Goal: Communication & Community: Answer question/provide support

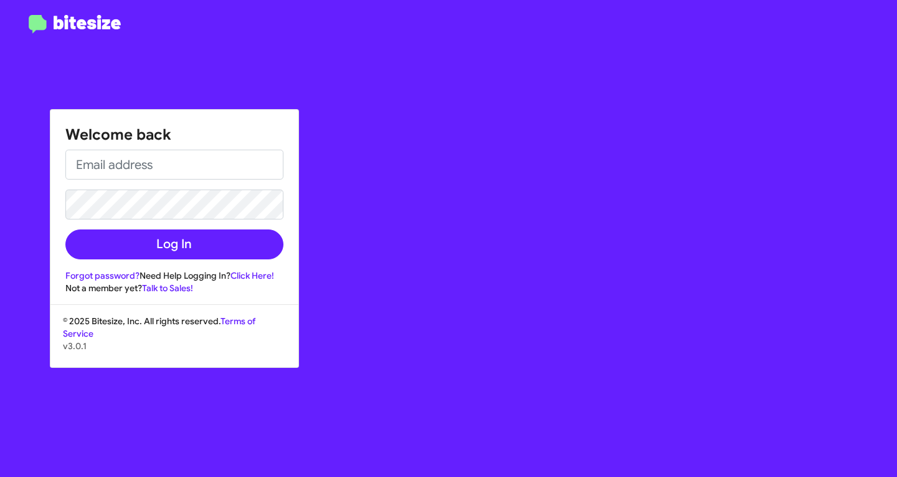
click at [201, 181] on form "Log In" at bounding box center [174, 205] width 218 height 110
click at [209, 167] on input "email" at bounding box center [174, 165] width 218 height 30
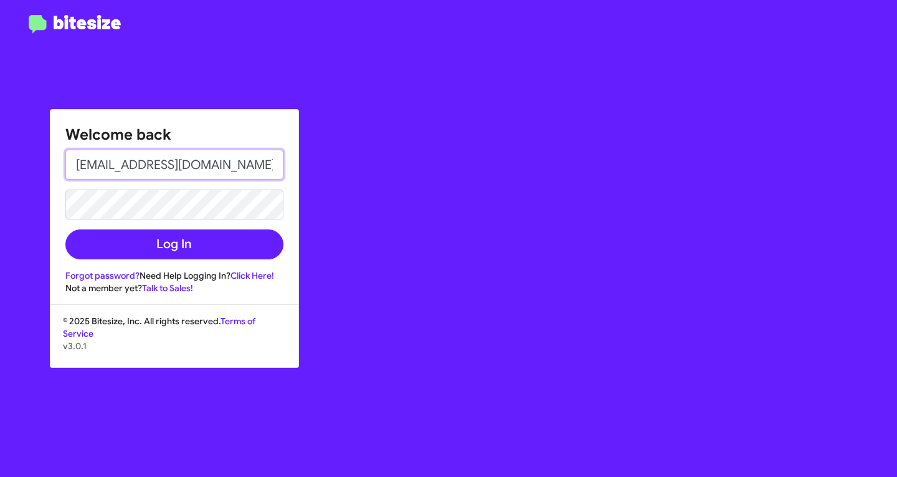
type input "fnazario@teamtoyota.net"
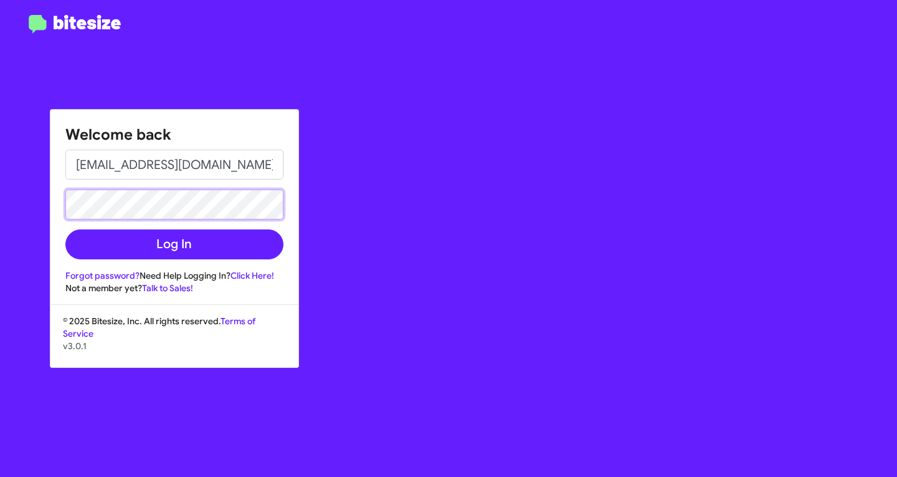
click at [65, 229] on button "Log In" at bounding box center [174, 244] width 218 height 30
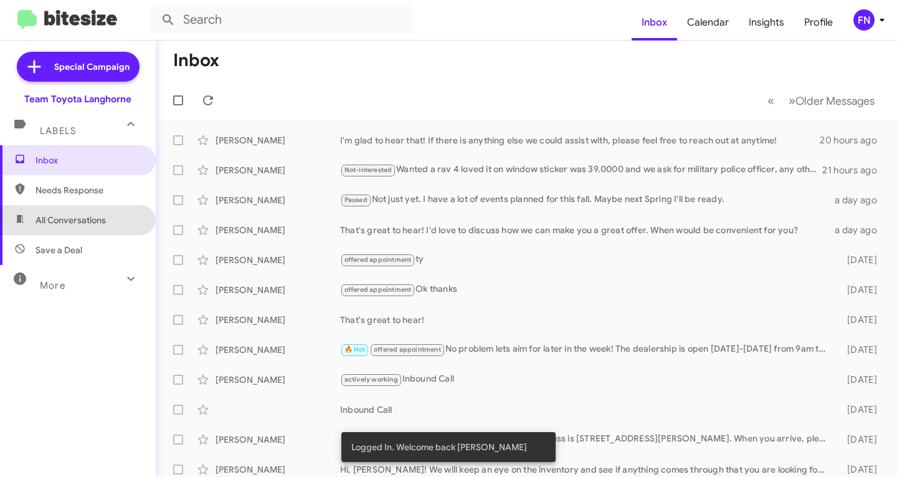
click at [100, 226] on span "All Conversations" at bounding box center [71, 220] width 70 height 12
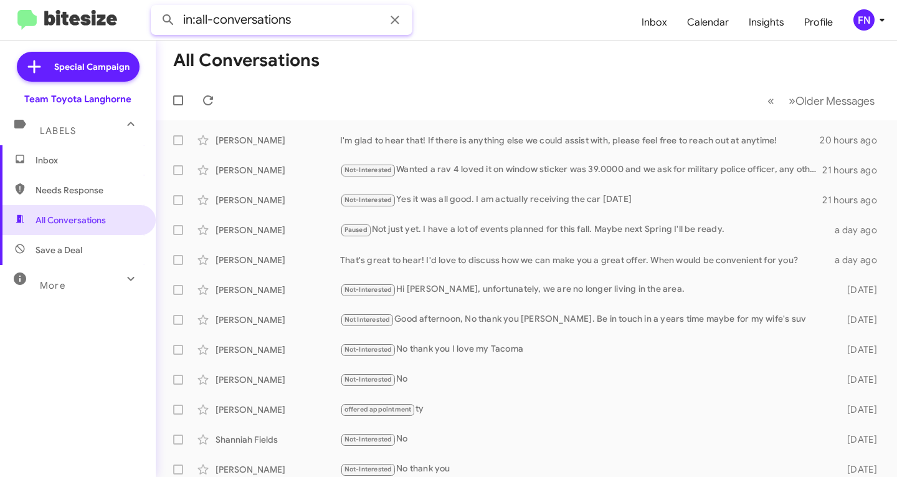
click at [262, 24] on input "in:all-conversations" at bounding box center [282, 20] width 262 height 30
click at [263, 23] on input "in:all-conversations" at bounding box center [282, 20] width 262 height 30
click at [156, 7] on button at bounding box center [168, 19] width 25 height 25
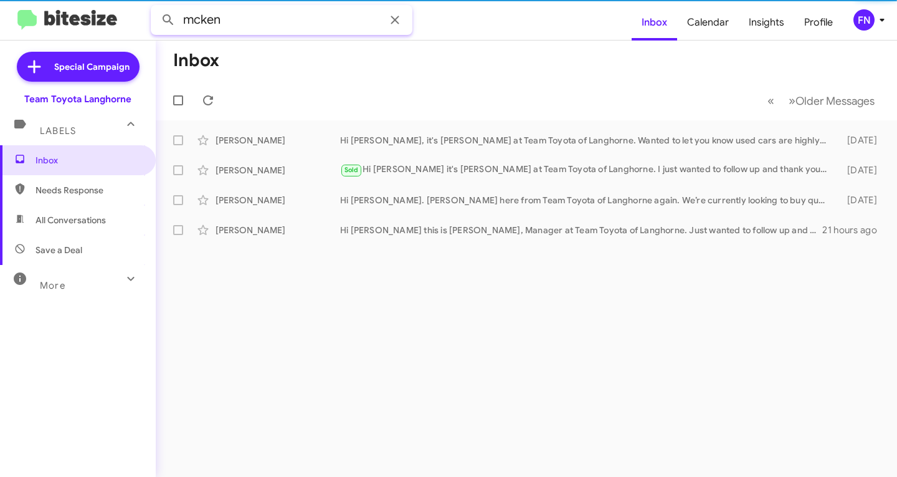
click at [264, 23] on input "mcken" at bounding box center [282, 20] width 262 height 30
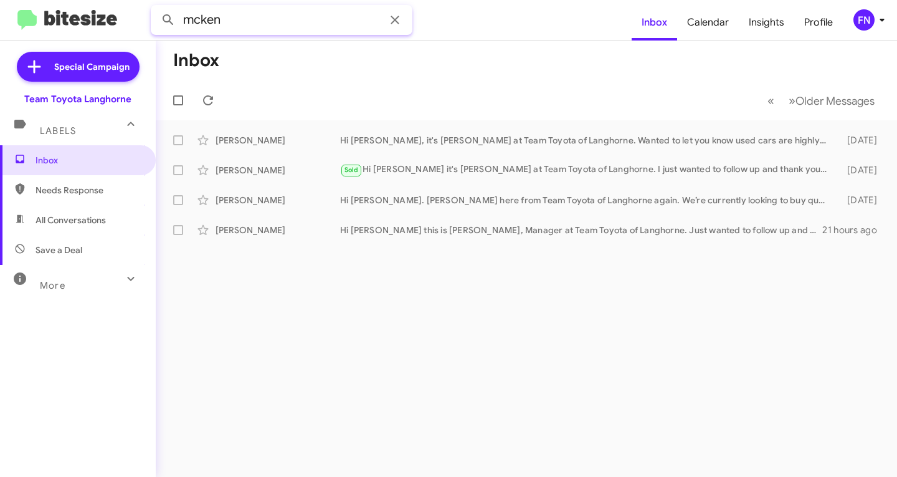
click at [156, 7] on button at bounding box center [168, 19] width 25 height 25
click at [62, 211] on span "All Conversations" at bounding box center [78, 220] width 156 height 30
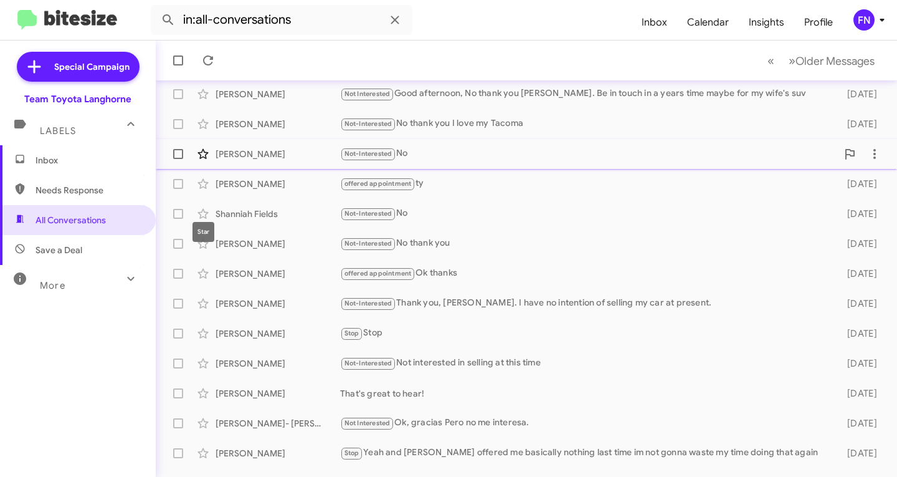
scroll to position [247, 0]
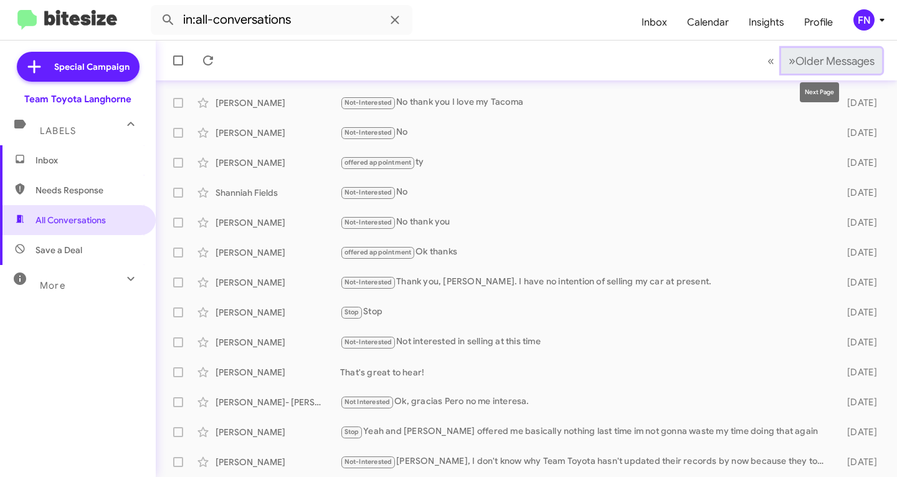
click at [813, 70] on button "» Next Older Messages" at bounding box center [831, 61] width 101 height 26
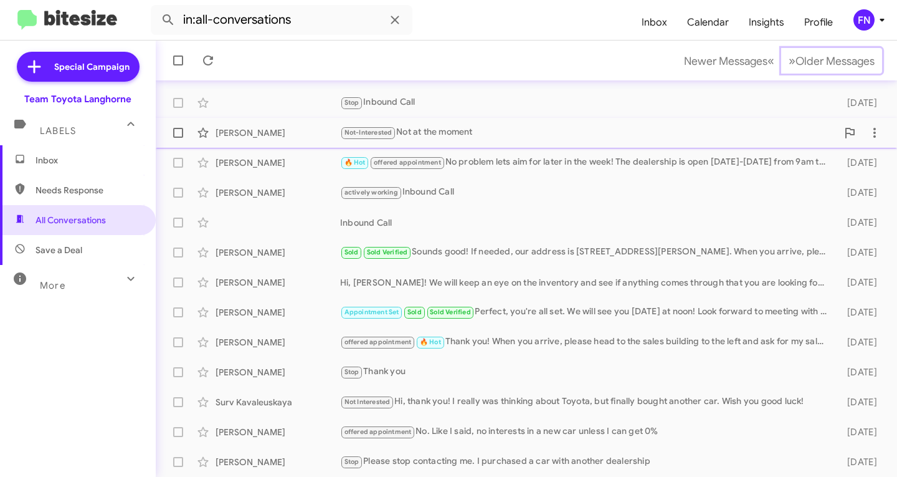
scroll to position [247, 0]
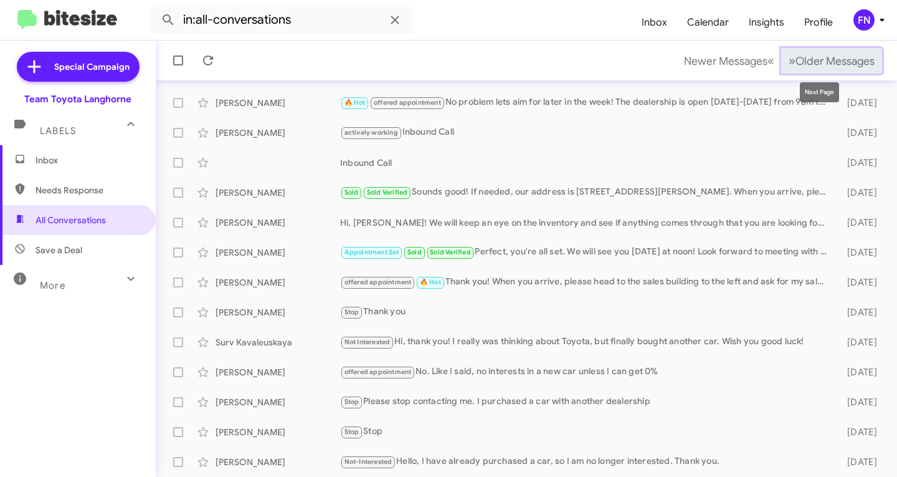
click at [851, 64] on span "Older Messages" at bounding box center [835, 61] width 79 height 14
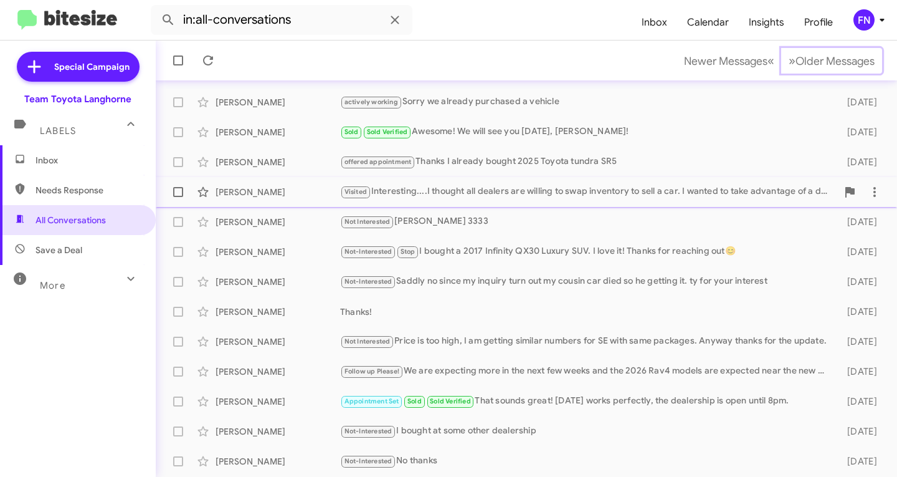
scroll to position [247, 0]
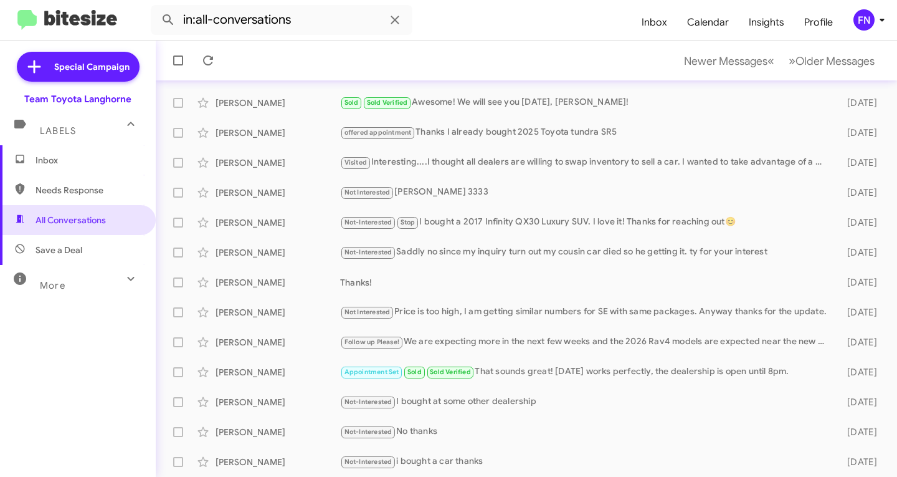
click at [72, 201] on span "Needs Response" at bounding box center [78, 190] width 156 height 30
type input "in:needs-response"
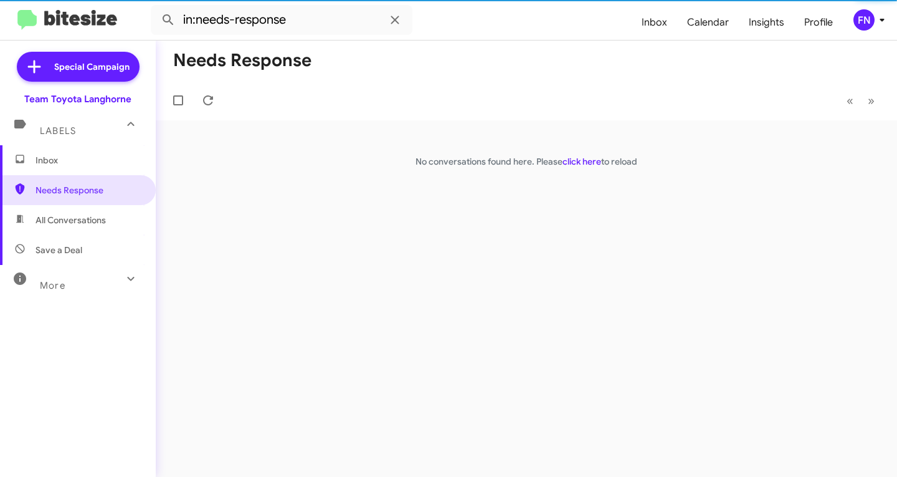
click at [77, 157] on span "Inbox" at bounding box center [89, 160] width 106 height 12
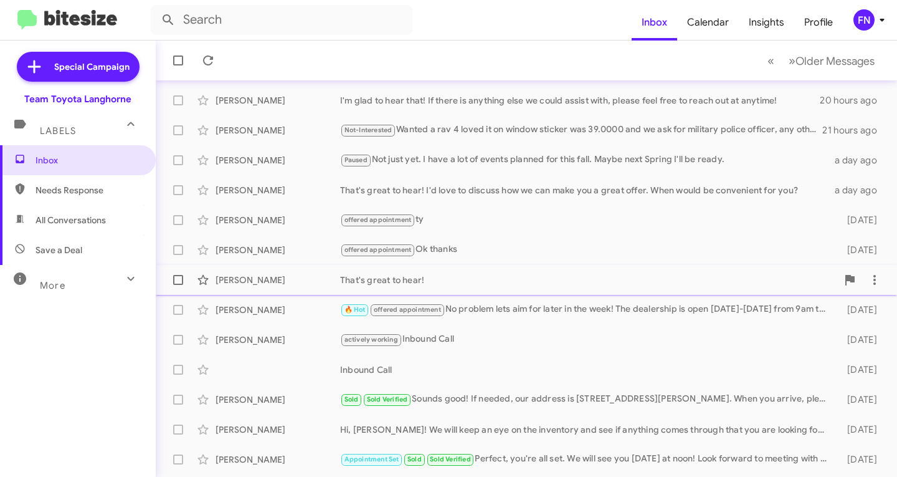
scroll to position [125, 0]
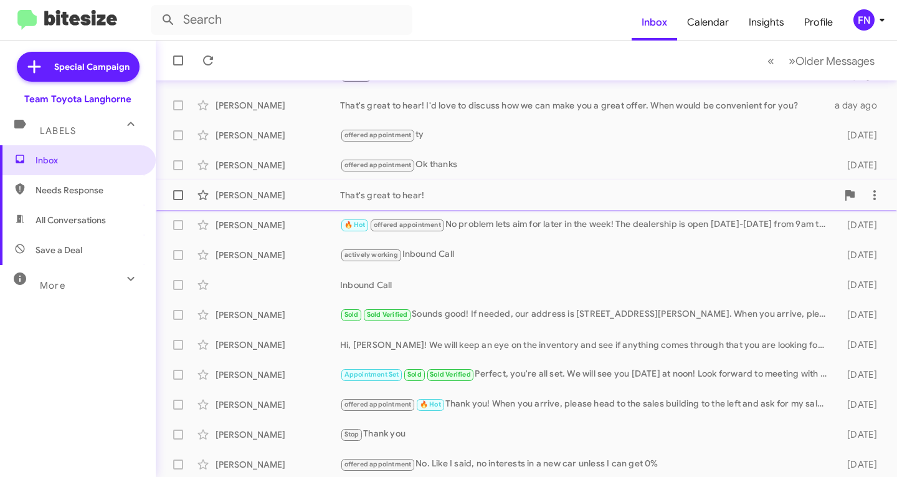
click at [278, 191] on div "[PERSON_NAME]" at bounding box center [278, 195] width 125 height 12
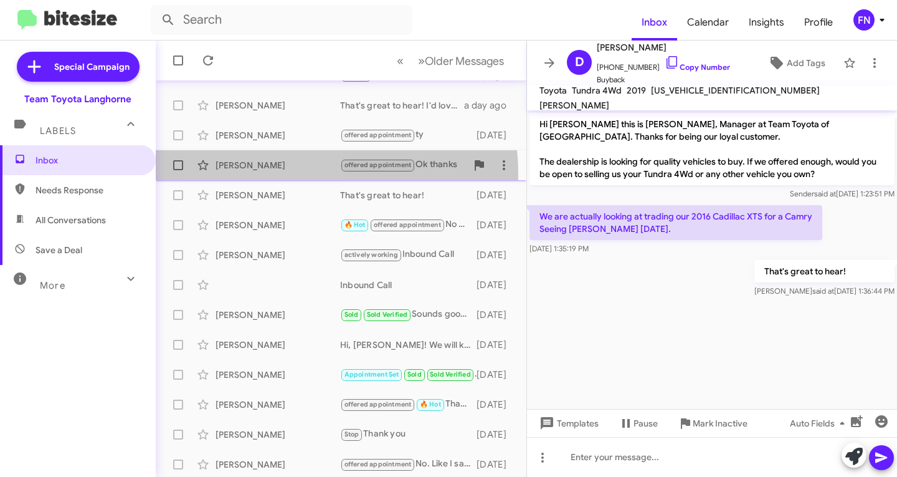
click at [272, 174] on div "Shante Hill offered appointment Ok thanks 2 days ago" at bounding box center [341, 165] width 351 height 25
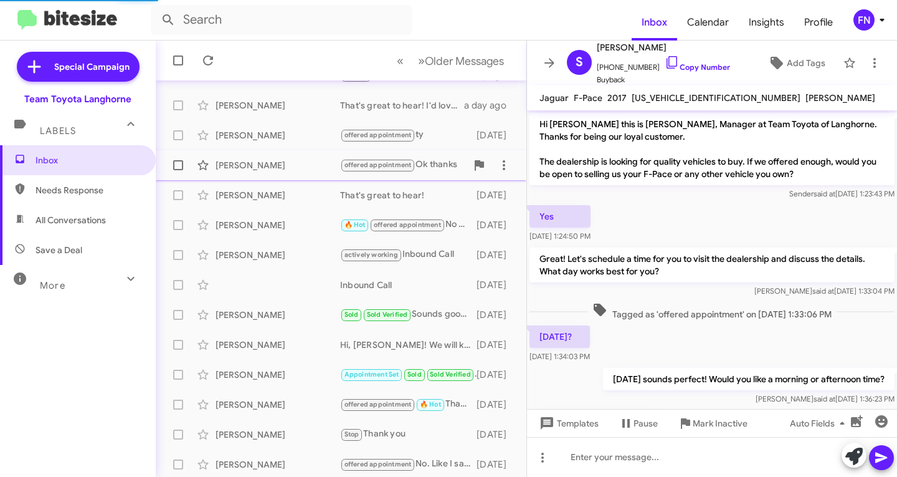
scroll to position [348, 0]
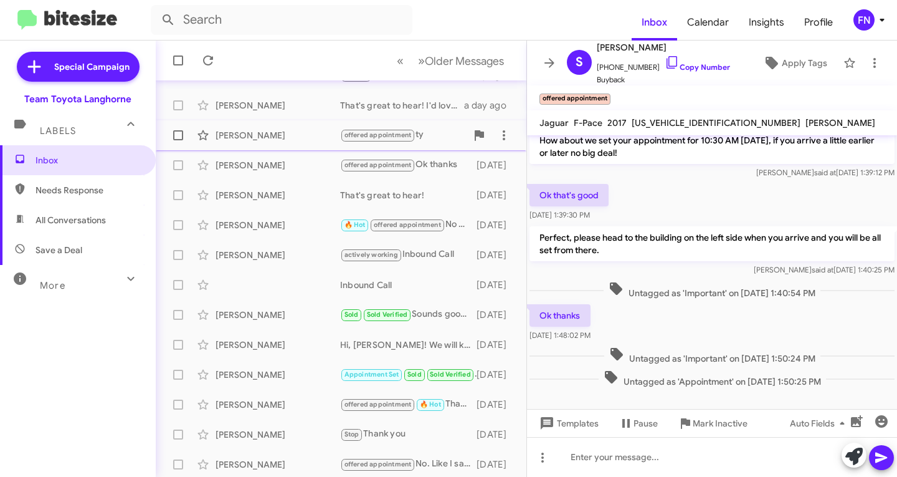
click at [294, 135] on div "[PERSON_NAME]" at bounding box center [278, 135] width 125 height 12
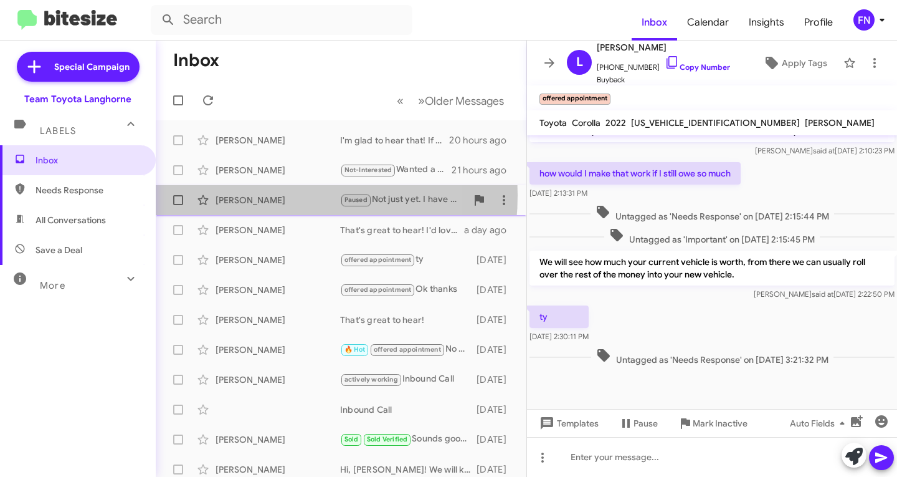
click at [252, 196] on div "[PERSON_NAME]" at bounding box center [278, 200] width 125 height 12
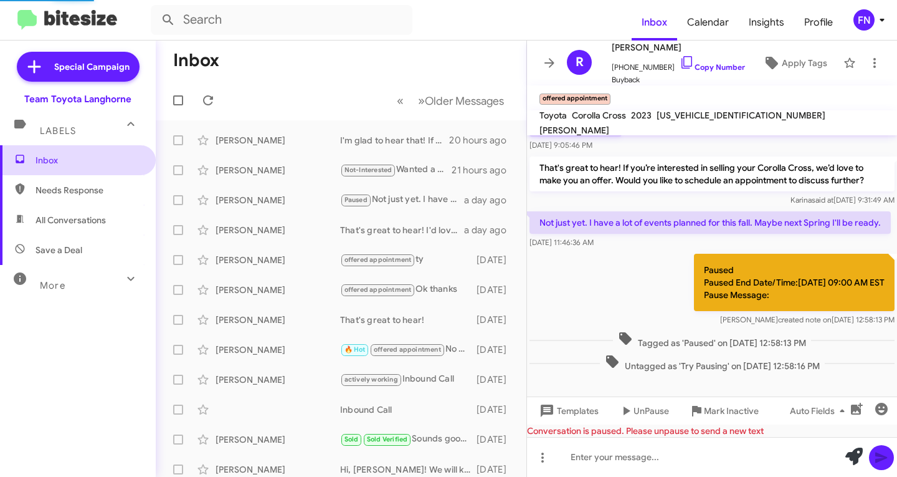
scroll to position [128, 0]
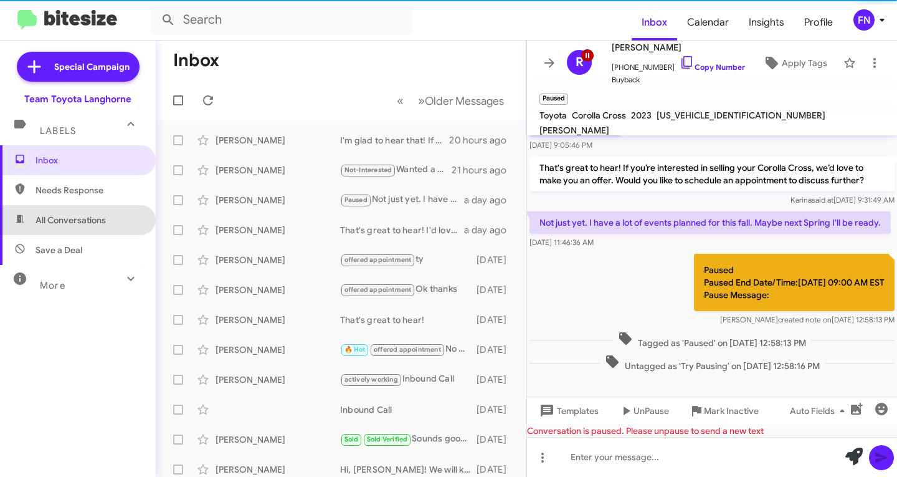
click at [82, 226] on span "All Conversations" at bounding box center [78, 220] width 156 height 30
type input "in:all-conversations"
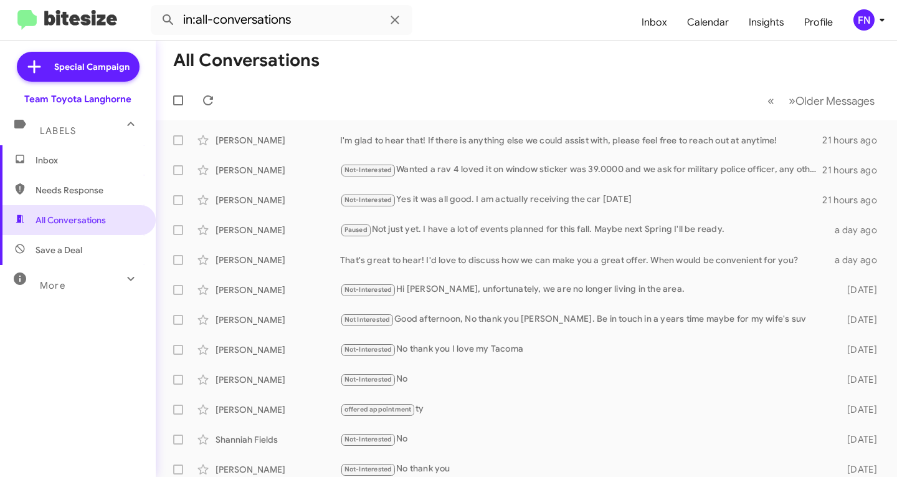
click at [860, 22] on div "FN" at bounding box center [864, 19] width 21 height 21
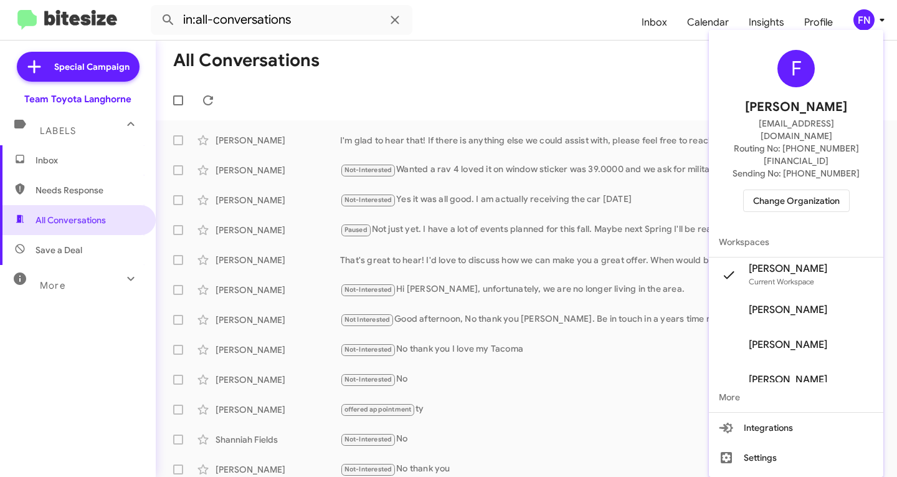
click at [814, 163] on div "F Felicia Nazario Fnazario@teamtoyota.net Routing No: +1 (215) 398-6213 Sending…" at bounding box center [796, 131] width 174 height 192
click at [813, 190] on span "Change Organization" at bounding box center [796, 200] width 87 height 21
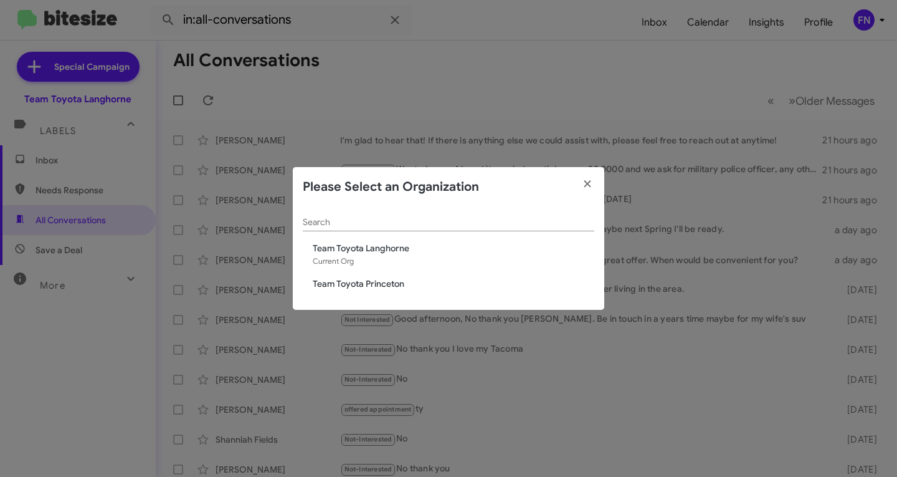
click at [392, 283] on span "Team Toyota Princeton" at bounding box center [454, 283] width 282 height 12
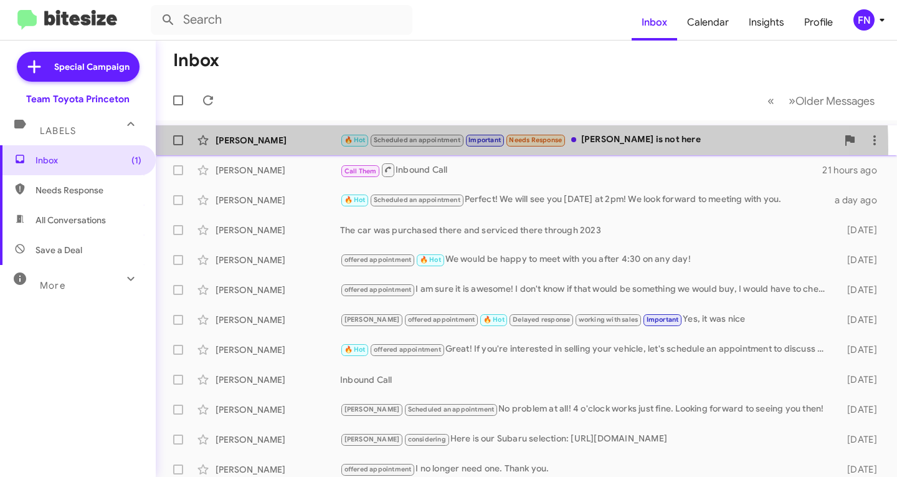
click at [315, 150] on div "David Madigan 🔥 Hot Scheduled an appointment Important Needs Response Rob is no…" at bounding box center [526, 140] width 721 height 25
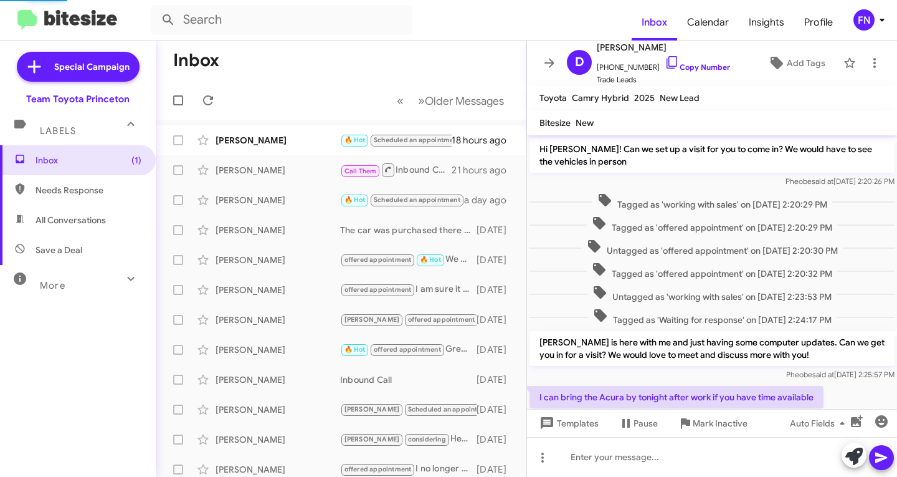
scroll to position [512, 0]
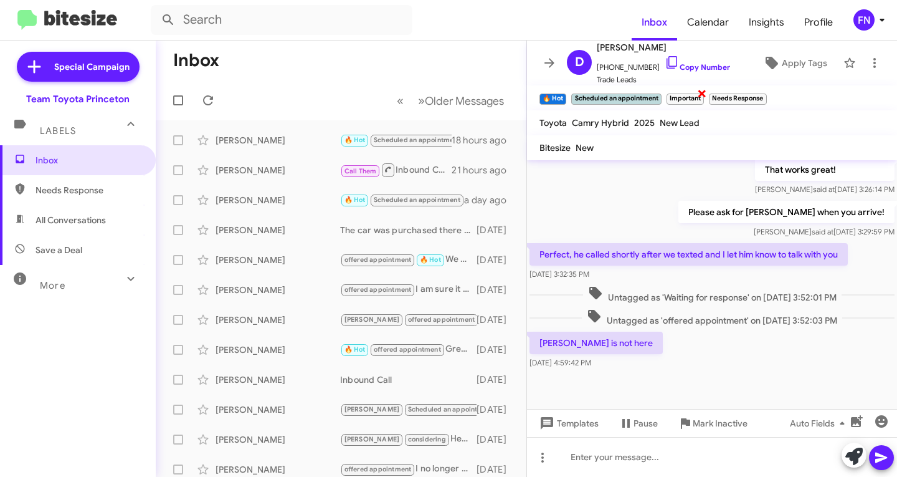
click at [706, 93] on span "×" at bounding box center [702, 92] width 10 height 15
click at [721, 95] on span "×" at bounding box center [722, 92] width 10 height 15
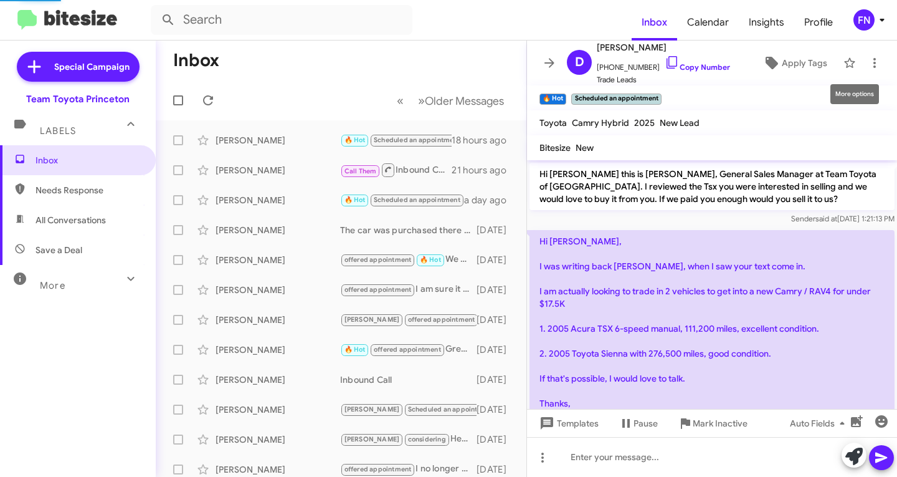
scroll to position [62, 0]
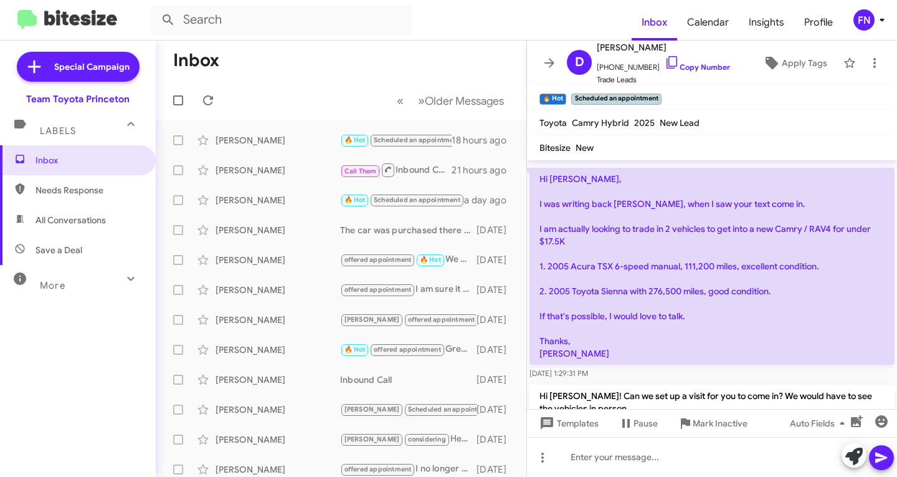
click at [95, 224] on span "All Conversations" at bounding box center [71, 220] width 70 height 12
type input "in:all-conversations"
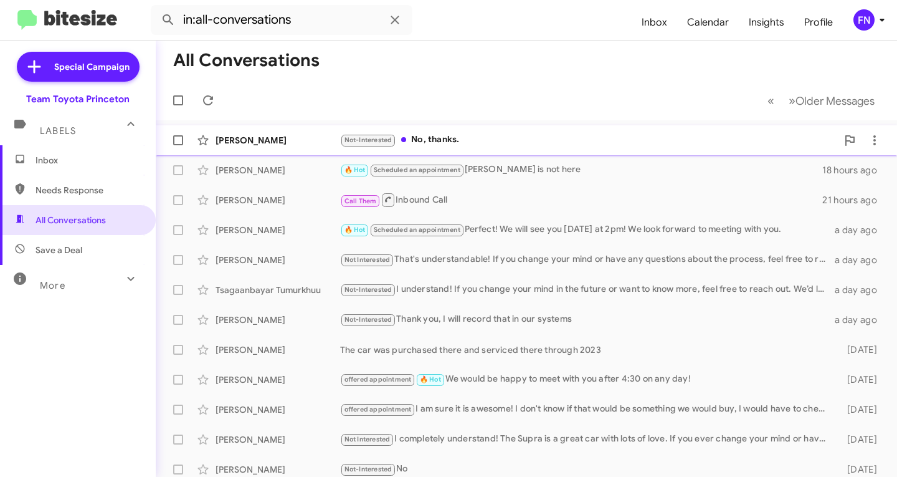
click at [575, 140] on div "Not-Interested No, thanks." at bounding box center [588, 140] width 497 height 14
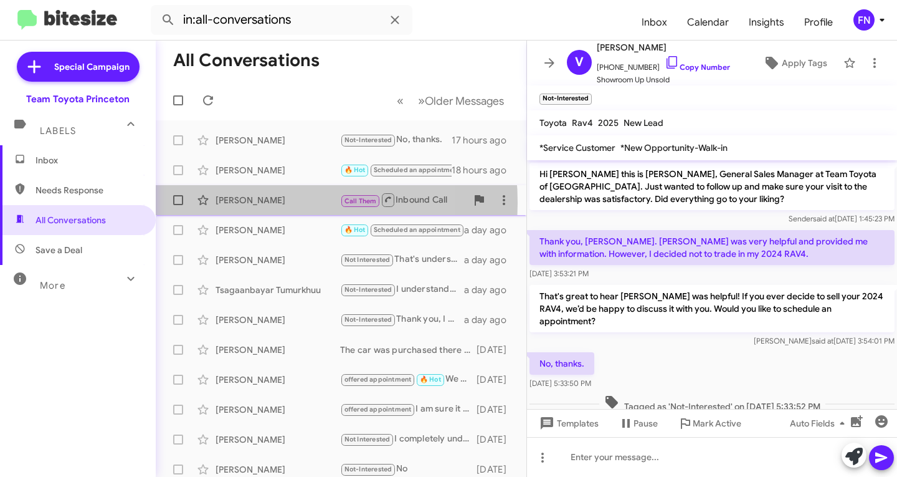
drag, startPoint x: 249, startPoint y: 202, endPoint x: 325, endPoint y: 200, distance: 76.0
click at [248, 204] on div "Aida Medrano" at bounding box center [278, 200] width 125 height 12
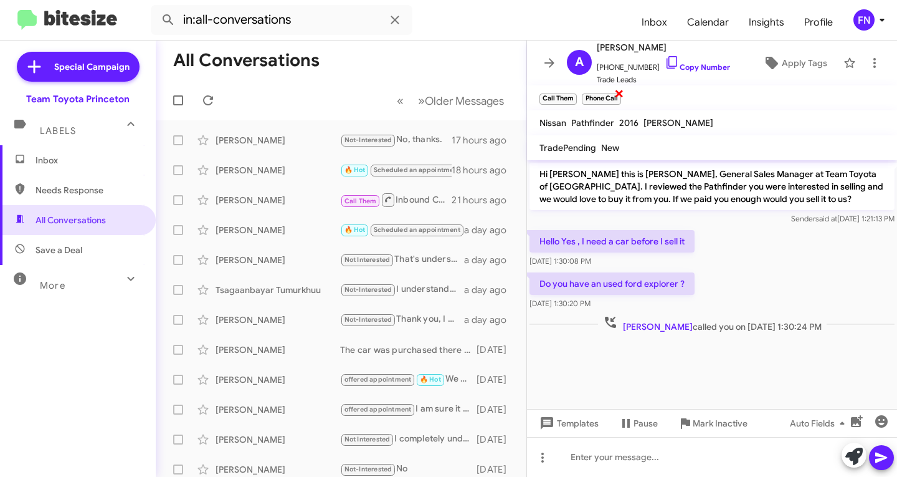
click at [619, 94] on span "×" at bounding box center [619, 92] width 10 height 15
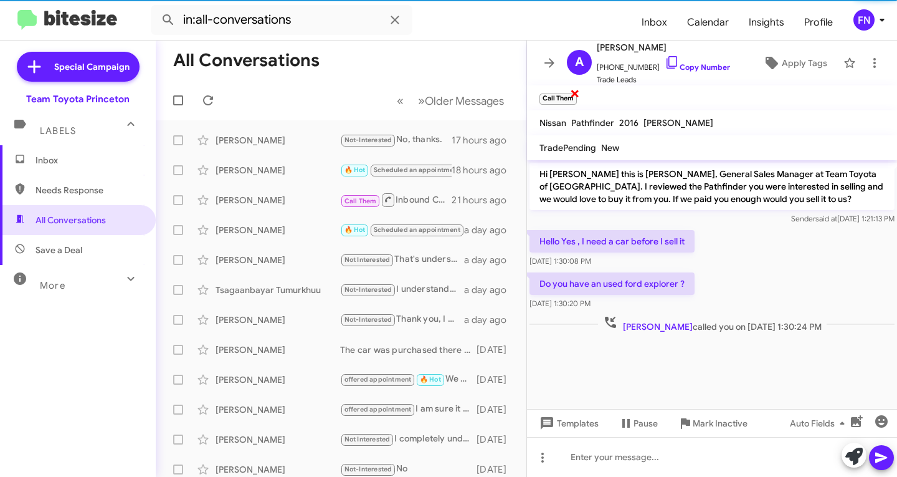
click at [572, 92] on span "×" at bounding box center [575, 92] width 10 height 15
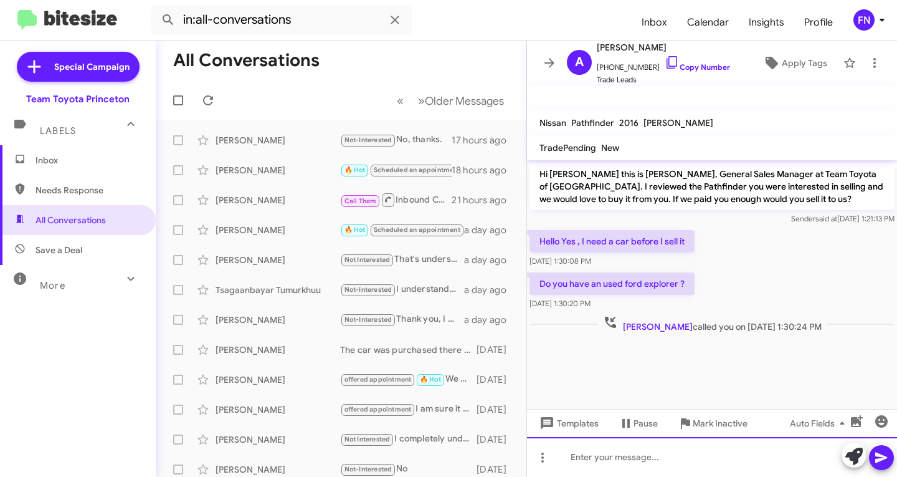
click at [629, 457] on div at bounding box center [712, 457] width 370 height 40
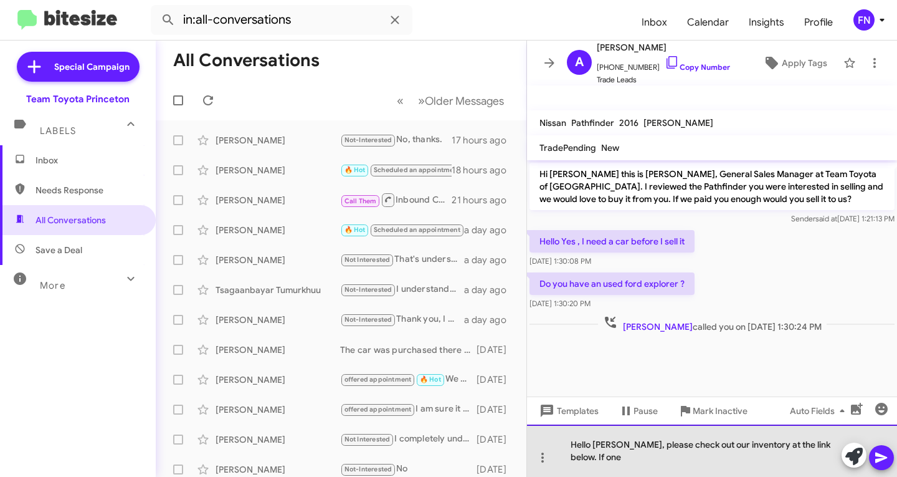
click at [725, 464] on div "Hello Aida, please check out our inventory at the link below. If one" at bounding box center [712, 450] width 370 height 52
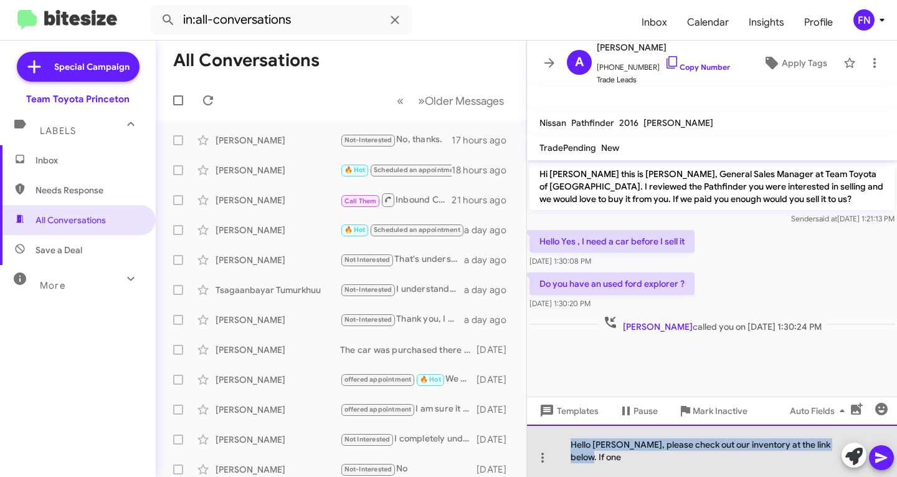
click at [725, 464] on div "Hello Aida, please check out our inventory at the link below. If one" at bounding box center [712, 450] width 370 height 52
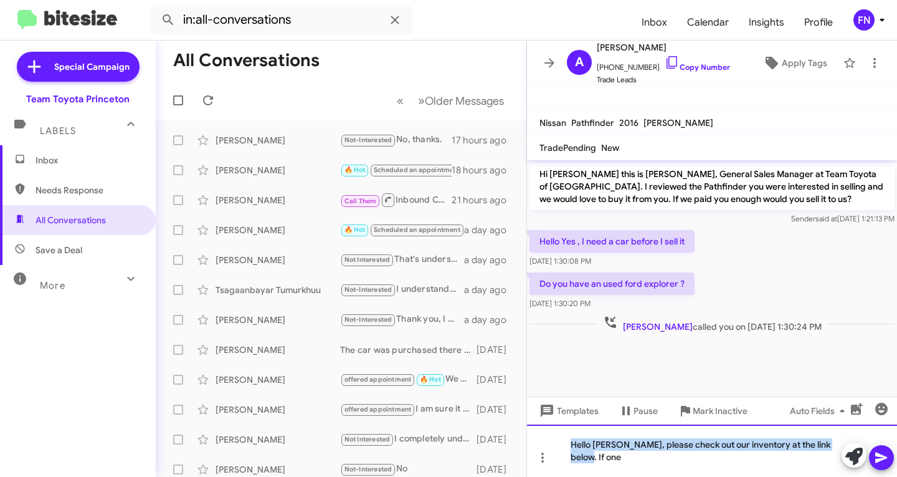
click at [725, 467] on div "Hello Aida, please check out our inventory at the link below. If one" at bounding box center [712, 450] width 370 height 52
click at [758, 467] on div "Hello Aida, please check out our inventory at the link below. If one" at bounding box center [712, 450] width 370 height 52
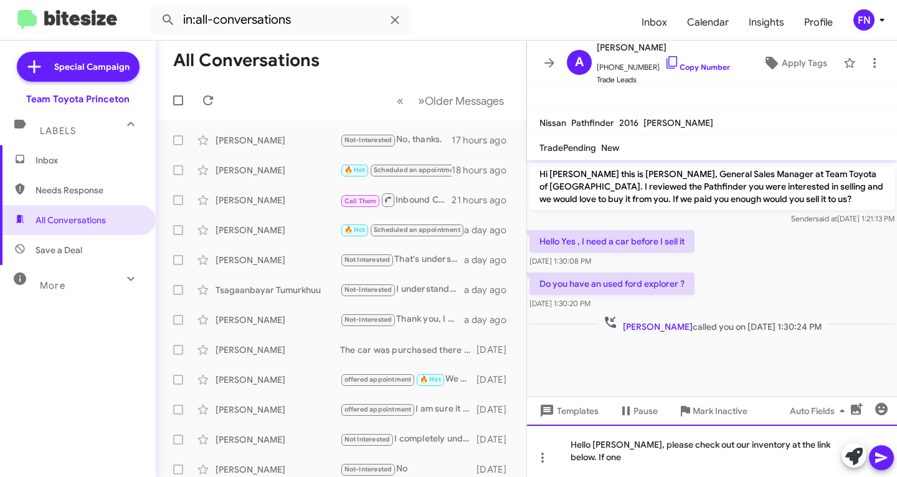
click at [835, 454] on div "Hello Aida, please check out our inventory at the link below. If one" at bounding box center [712, 450] width 370 height 52
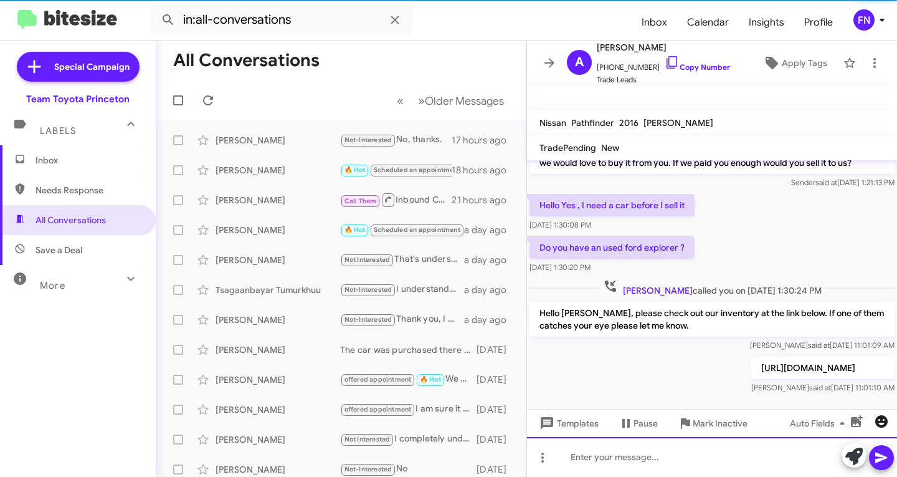
scroll to position [42, 0]
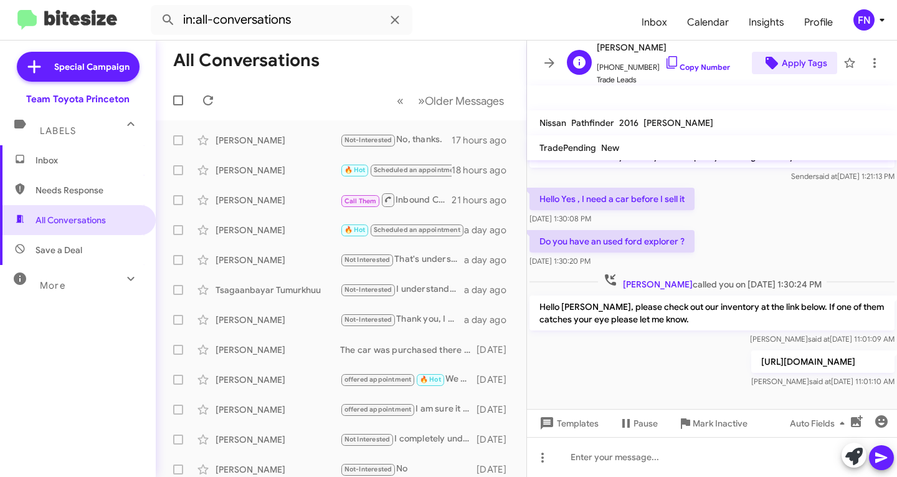
click at [807, 69] on span "Apply Tags" at bounding box center [804, 63] width 45 height 22
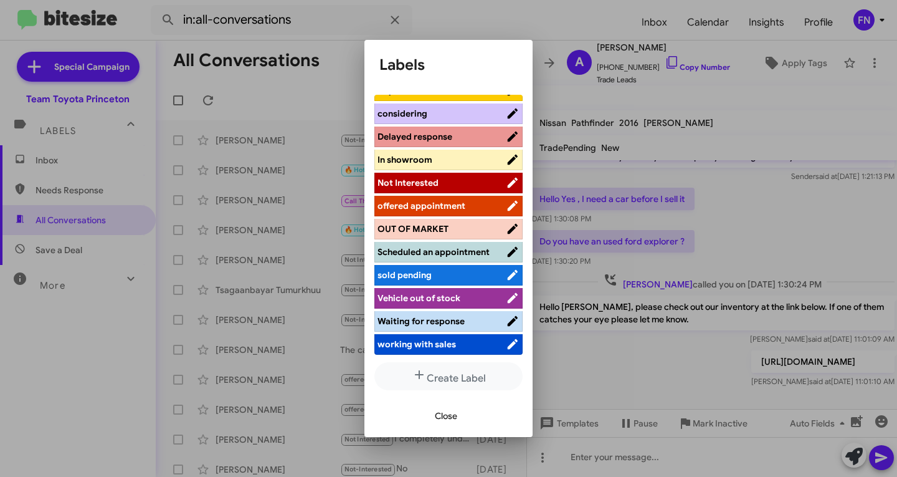
click at [432, 200] on span "offered appointment" at bounding box center [422, 205] width 88 height 11
click at [444, 424] on span "Close" at bounding box center [446, 415] width 22 height 22
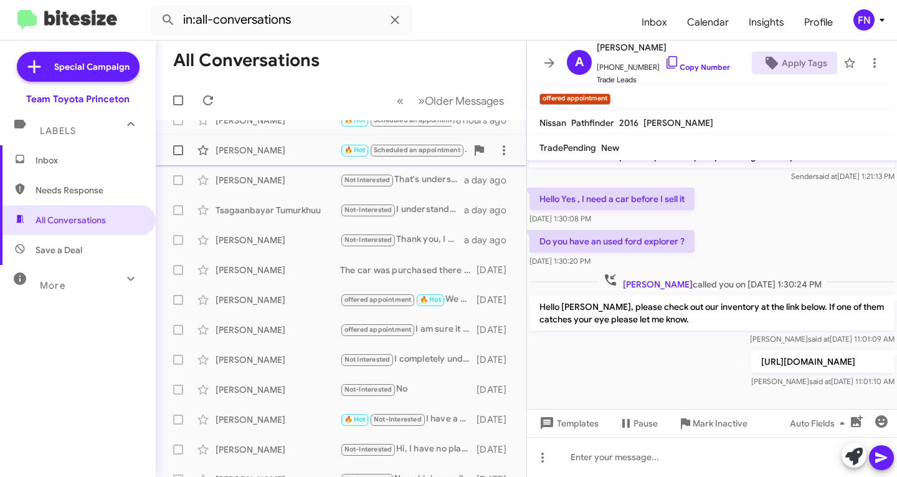
scroll to position [0, 0]
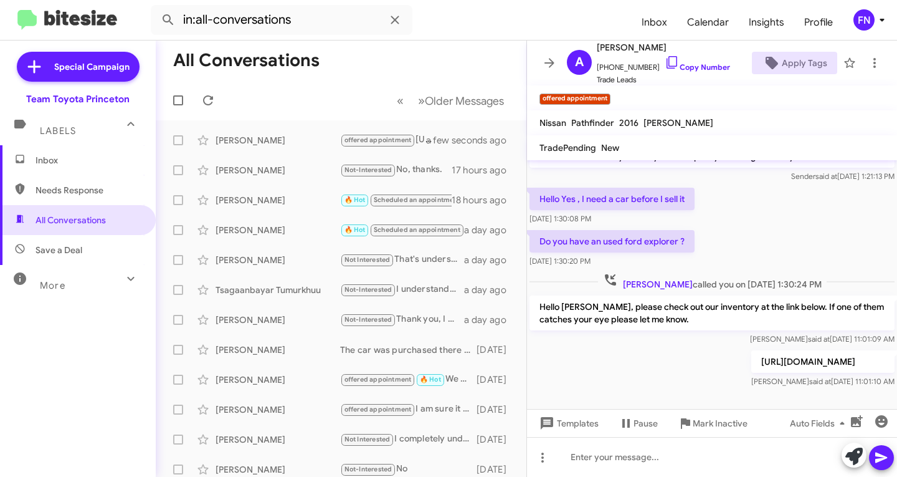
click at [110, 158] on span "Inbox" at bounding box center [89, 160] width 106 height 12
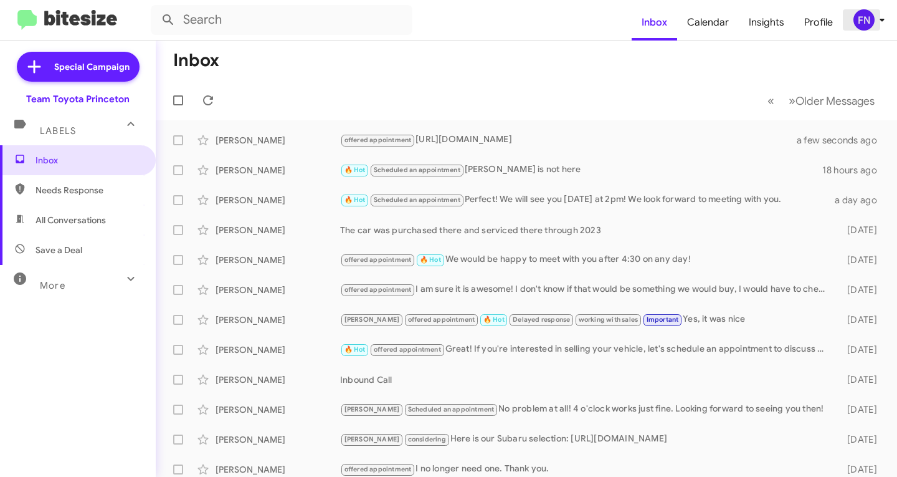
click at [865, 27] on div "FN" at bounding box center [864, 19] width 21 height 21
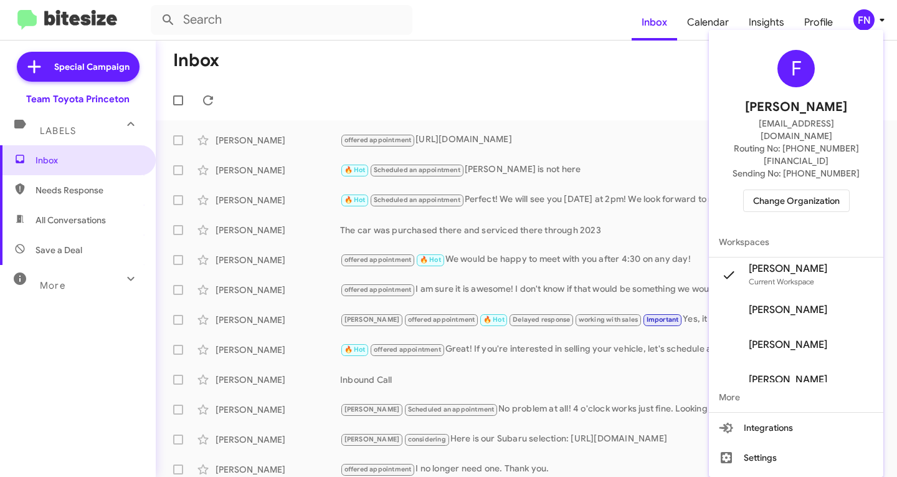
click at [806, 190] on span "Change Organization" at bounding box center [796, 200] width 87 height 21
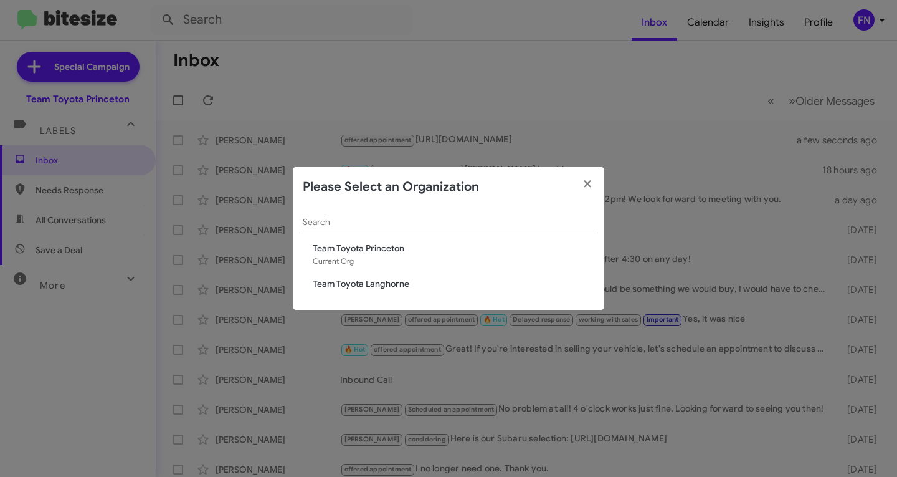
click at [370, 280] on span "Team Toyota Langhorne" at bounding box center [454, 283] width 282 height 12
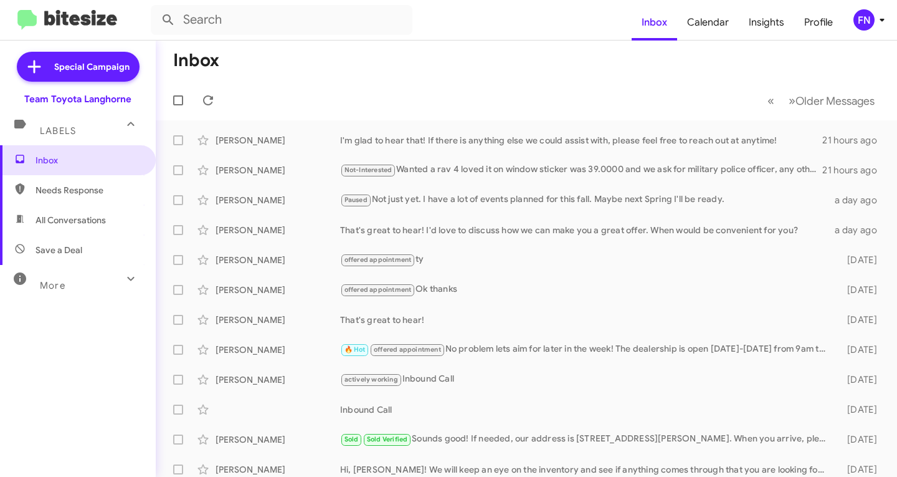
click at [113, 229] on span "All Conversations" at bounding box center [78, 220] width 156 height 30
type input "in:all-conversations"
